Goal: Task Accomplishment & Management: Manage account settings

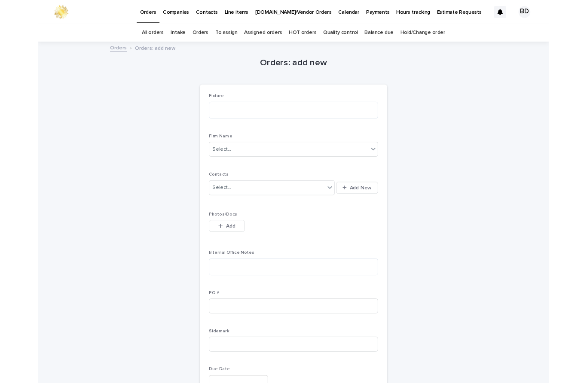
scroll to position [0, 0]
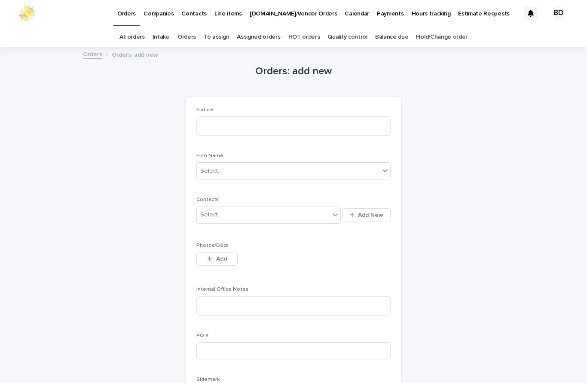
click at [191, 40] on link "Orders" at bounding box center [186, 38] width 18 height 20
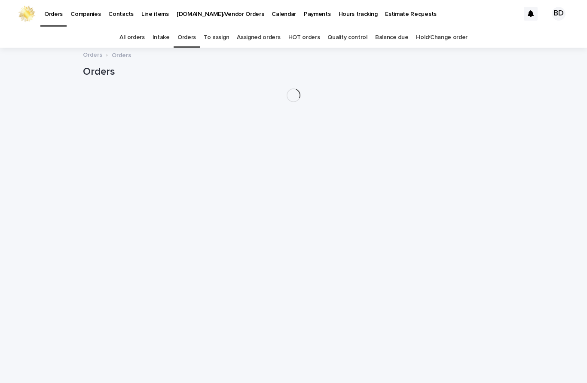
scroll to position [28, 0]
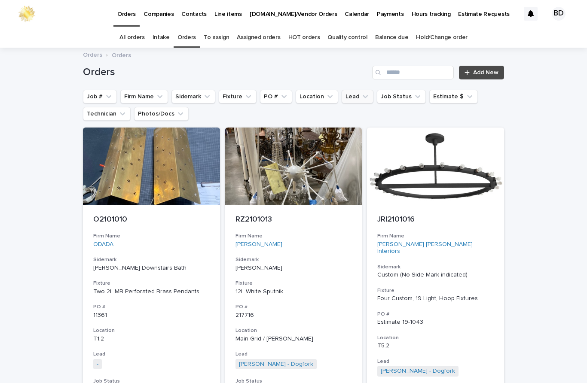
click at [361, 92] on icon "Lead" at bounding box center [365, 96] width 9 height 9
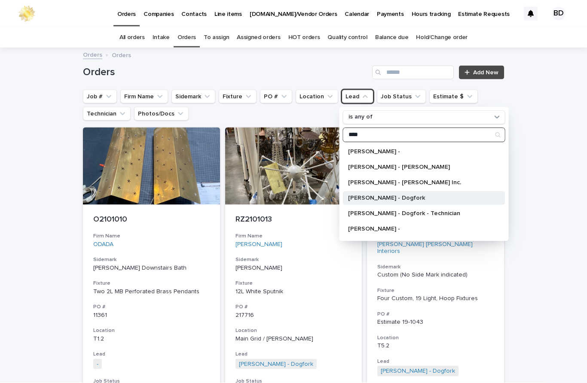
type input "****"
click at [404, 196] on p "[PERSON_NAME] - Dogfork" at bounding box center [420, 199] width 144 height 6
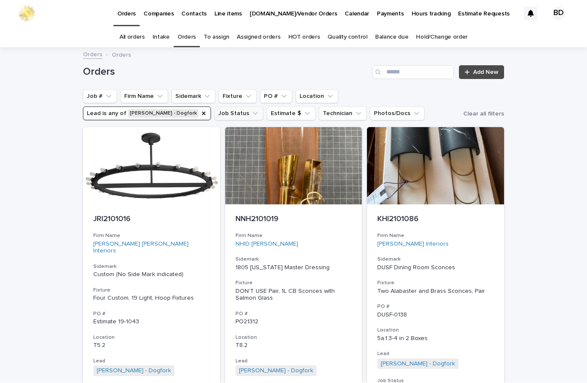
click at [214, 107] on button "Job Status" at bounding box center [238, 114] width 49 height 14
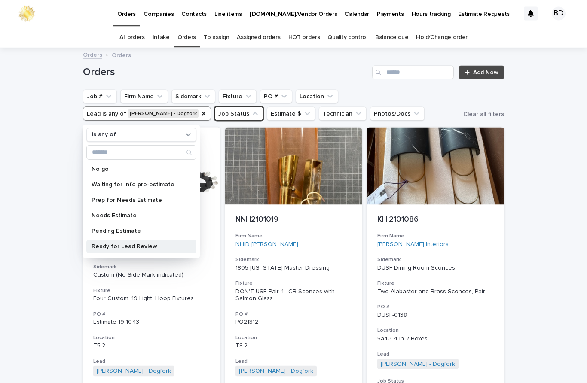
click at [141, 240] on div "Ready for Lead Review" at bounding box center [141, 247] width 110 height 14
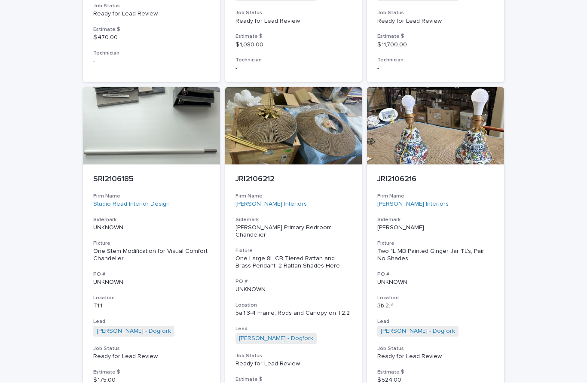
scroll to position [1086, 0]
click at [119, 175] on p "SRI2106185" at bounding box center [151, 179] width 116 height 9
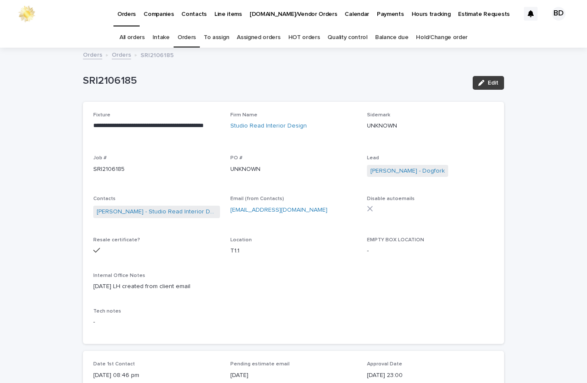
click at [496, 76] on button "Edit" at bounding box center [488, 83] width 31 height 14
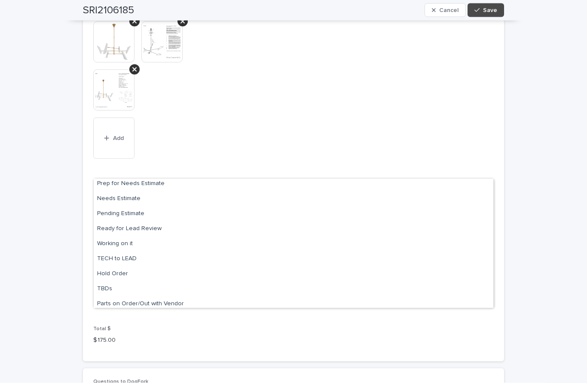
scroll to position [66, 0]
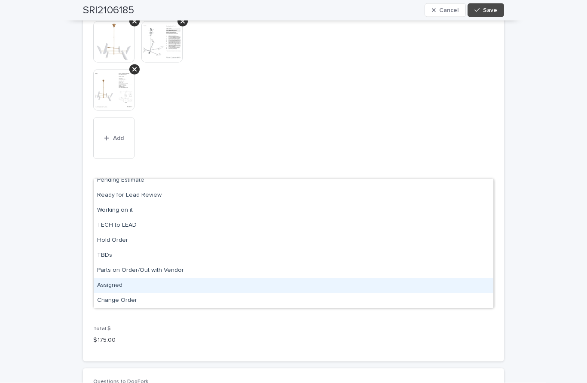
click at [122, 278] on div "Assigned" at bounding box center [294, 285] width 400 height 15
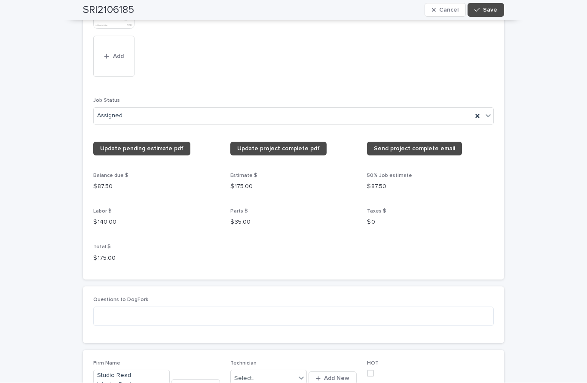
scroll to position [944, 0]
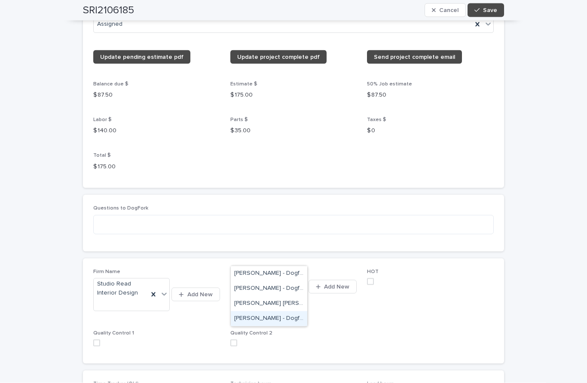
click at [281, 312] on div "Ronald Orellana - Dogfork - Technician" at bounding box center [269, 319] width 76 height 15
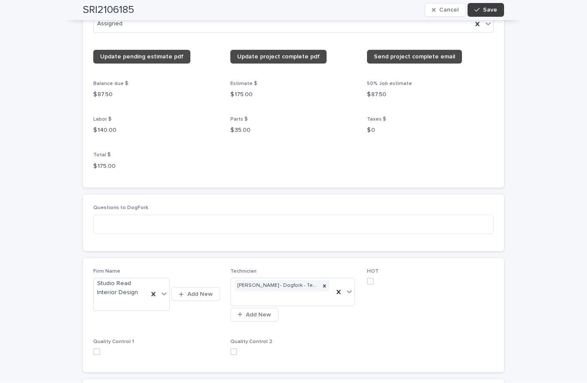
click at [492, 9] on span "Save" at bounding box center [490, 10] width 14 height 6
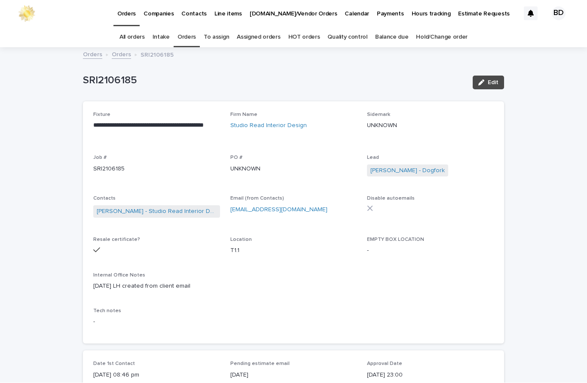
scroll to position [0, 0]
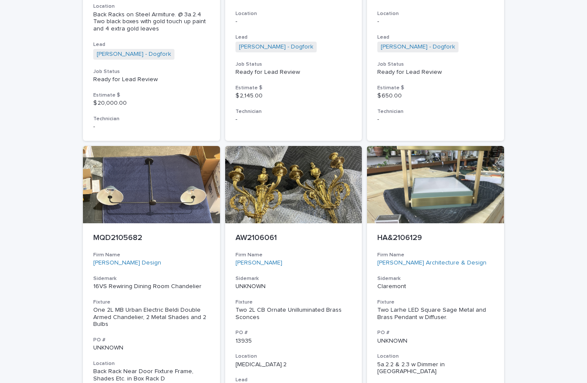
scroll to position [342, 0]
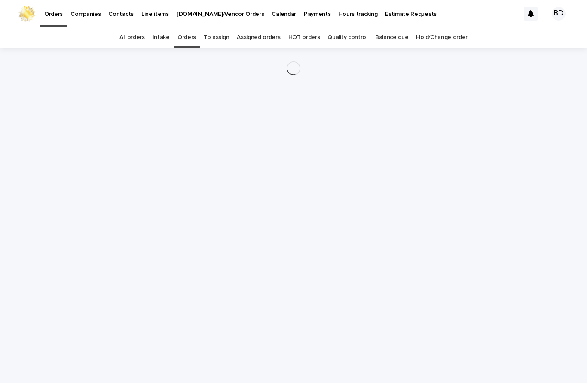
scroll to position [28, 0]
